Goal: Obtain resource: Obtain resource

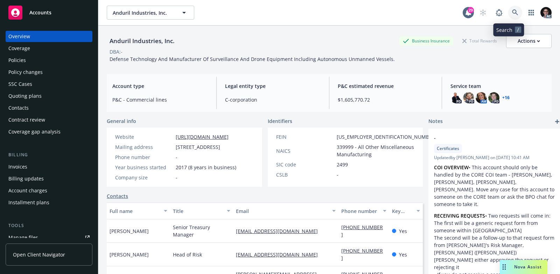
click at [513, 12] on icon at bounding box center [516, 12] width 6 height 6
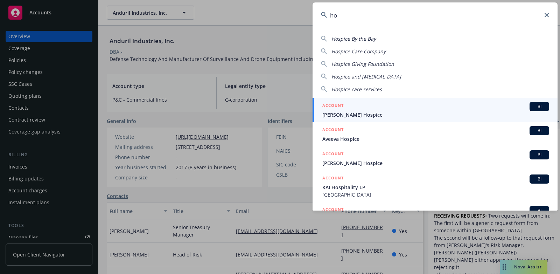
type input "h"
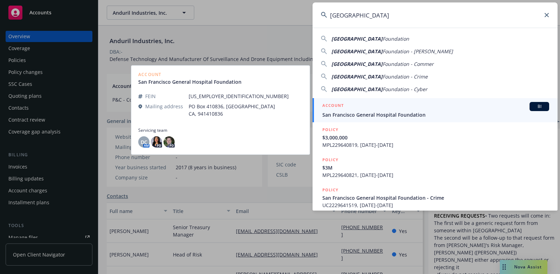
type input "[GEOGRAPHIC_DATA]"
click at [537, 105] on span "BI" at bounding box center [540, 106] width 14 height 6
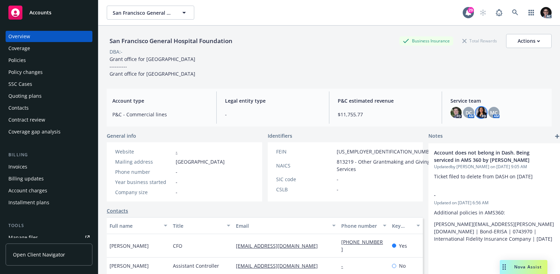
click at [476, 113] on img at bounding box center [481, 112] width 11 height 11
click at [491, 112] on span "MC" at bounding box center [494, 112] width 8 height 7
click at [466, 110] on span "DC" at bounding box center [469, 112] width 7 height 7
click at [457, 110] on div "PD" at bounding box center [456, 112] width 11 height 11
click at [452, 112] on img at bounding box center [456, 112] width 11 height 11
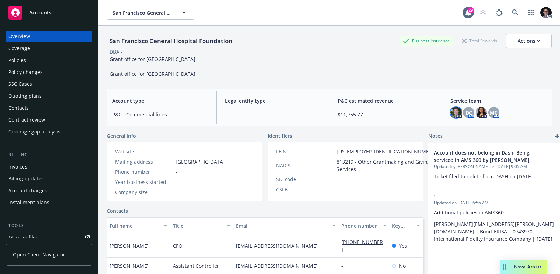
click at [541, 110] on div "Service team PD DC AM PD MC AM" at bounding box center [498, 107] width 107 height 32
click at [493, 112] on div "MC" at bounding box center [494, 112] width 11 height 11
click at [468, 111] on div "DC" at bounding box center [468, 112] width 11 height 11
click at [531, 106] on div "Service team PD DC AM PD MC AM" at bounding box center [498, 107] width 107 height 32
click at [466, 112] on span "DC" at bounding box center [469, 112] width 7 height 7
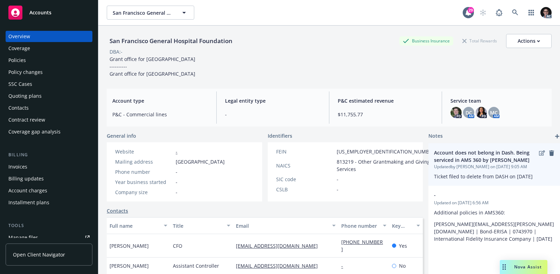
click at [499, 174] on span "Ticket filed to delete from DASH on [DATE]" at bounding box center [483, 176] width 99 height 7
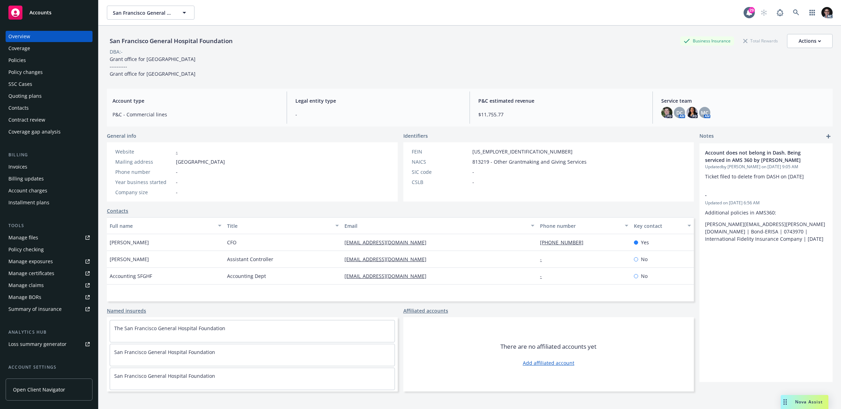
click at [56, 63] on div "Policies" at bounding box center [48, 60] width 81 height 11
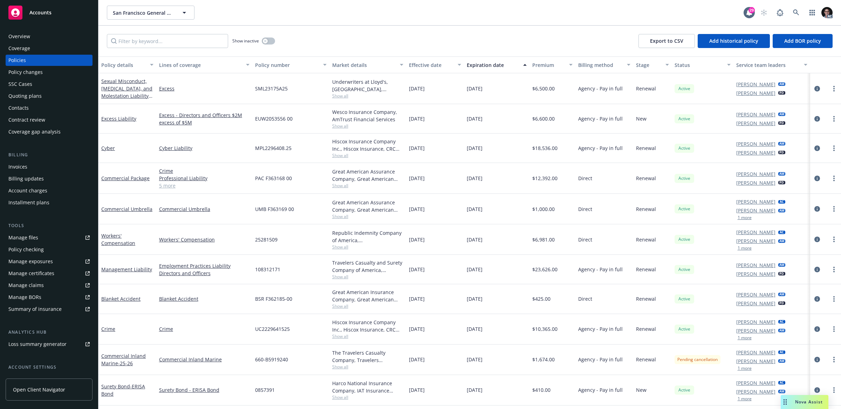
click at [38, 41] on div "Overview" at bounding box center [48, 36] width 81 height 11
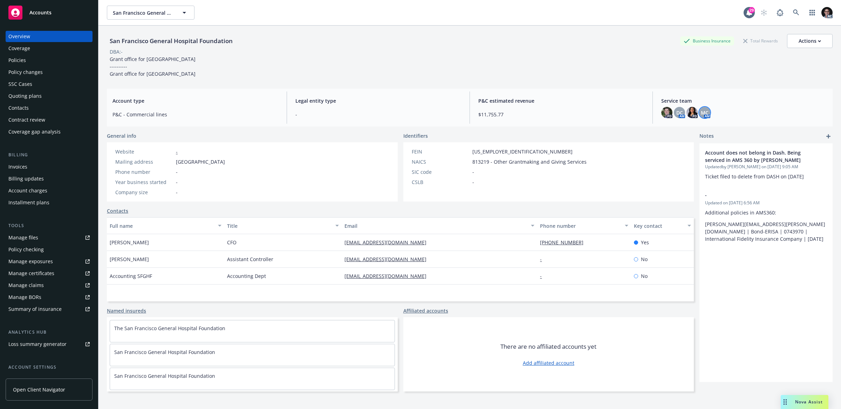
click at [560, 111] on span "MC" at bounding box center [705, 112] width 8 height 7
click at [560, 112] on span "DC" at bounding box center [679, 112] width 7 height 7
click at [560, 12] on icon at bounding box center [796, 12] width 6 height 6
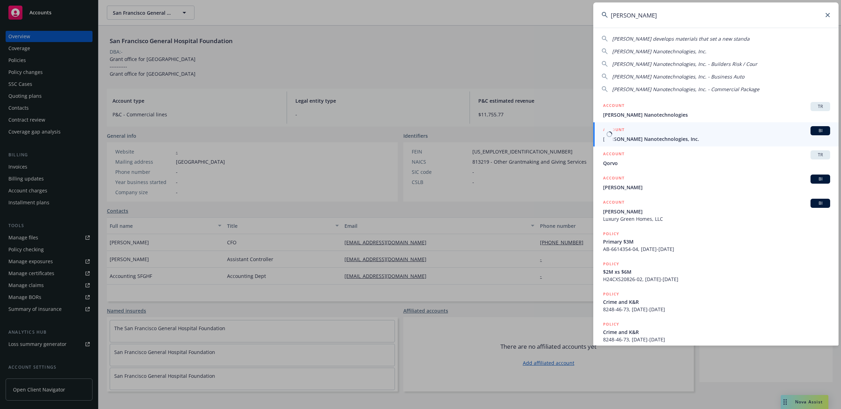
type input "[PERSON_NAME]"
click at [560, 131] on span "BI" at bounding box center [820, 131] width 14 height 6
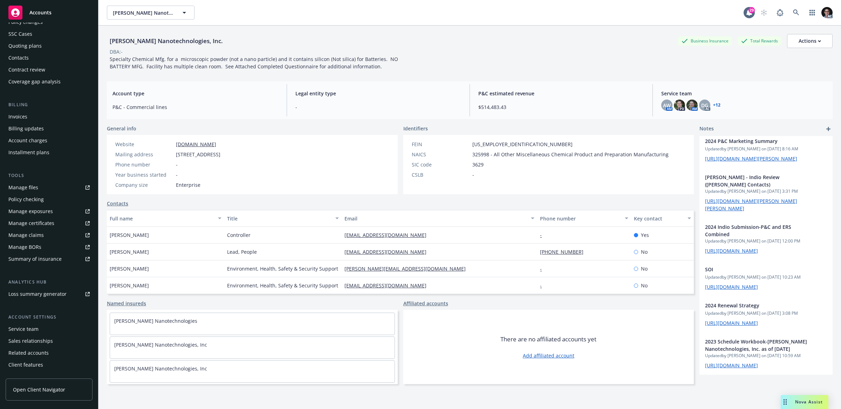
scroll to position [59, 0]
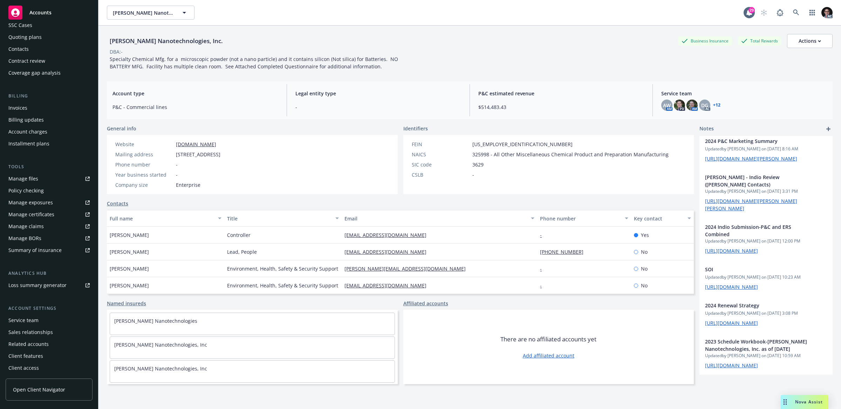
click at [42, 180] on link "Manage files" at bounding box center [49, 178] width 87 height 11
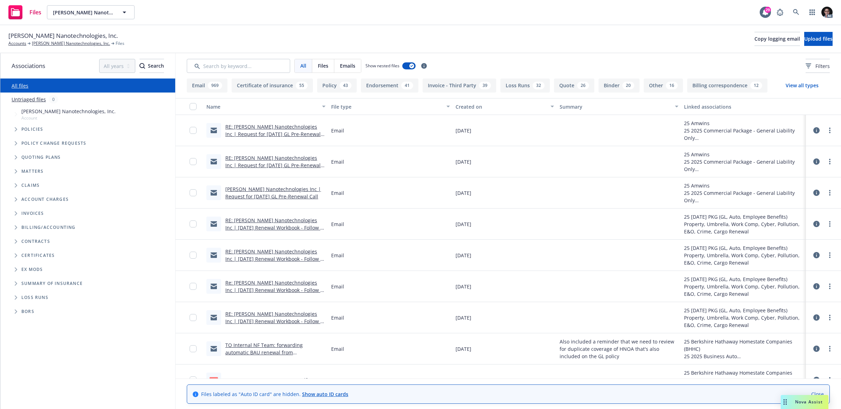
click at [16, 172] on icon "Tree Example" at bounding box center [16, 171] width 3 height 4
click at [17, 170] on icon "Tree Example" at bounding box center [16, 171] width 4 height 3
click at [813, 85] on button "View all types" at bounding box center [801, 85] width 55 height 14
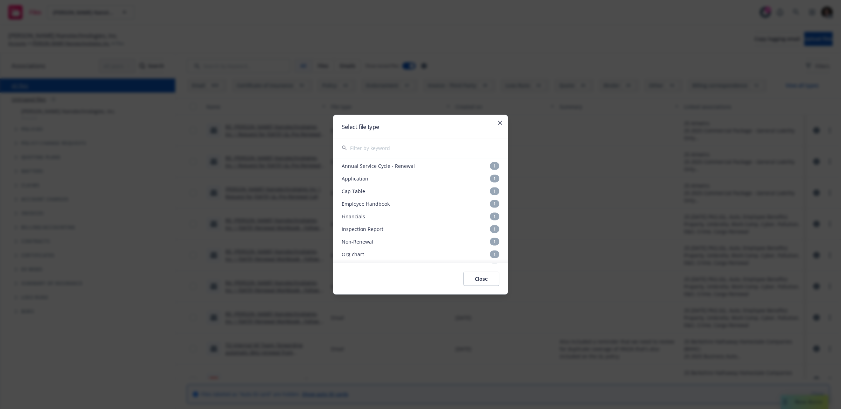
scroll to position [468, 0]
click at [383, 228] on div "Inspection Report 1" at bounding box center [420, 227] width 174 height 13
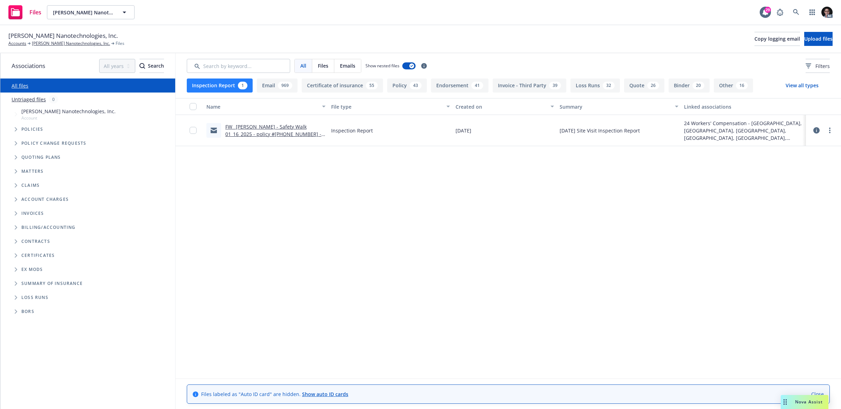
click at [268, 127] on link "FW_ Sila NanoTechnologies - Safety Walk 01_16_2025 - policy #25385207 - call #3…" at bounding box center [273, 133] width 96 height 21
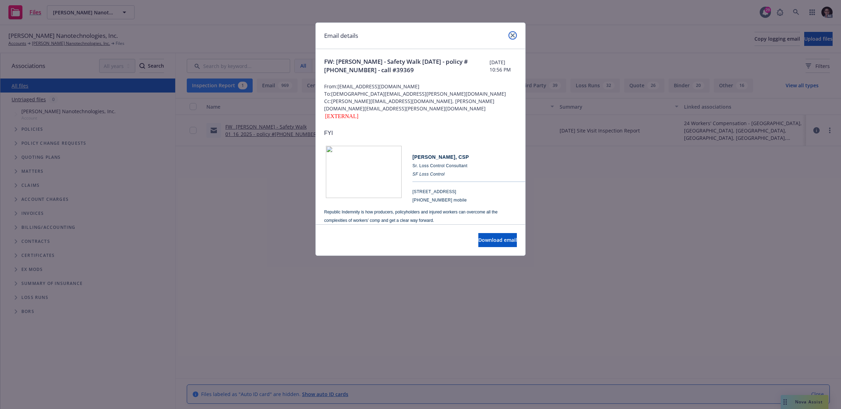
click at [512, 34] on icon "close" at bounding box center [512, 35] width 4 height 4
